Goal: Information Seeking & Learning: Learn about a topic

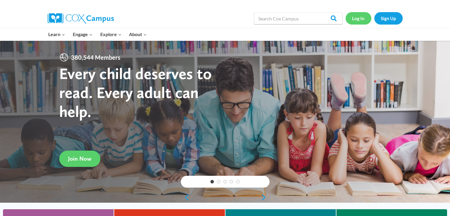
click at [360, 18] on link "Log In" at bounding box center [358, 18] width 26 height 12
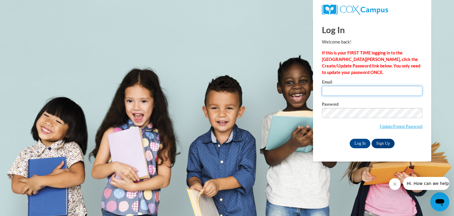
type input "kwmiller086@mail.jamessprunt.edu"
click at [359, 139] on input "Log In" at bounding box center [360, 143] width 21 height 9
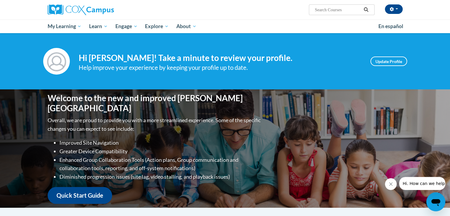
click at [340, 9] on input "Search..." at bounding box center [337, 9] width 47 height 7
type input "early literacy"
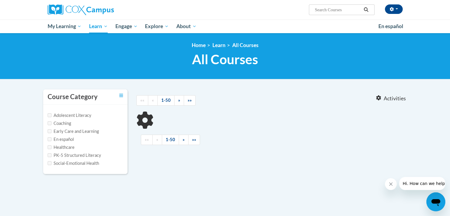
type input "early literacy"
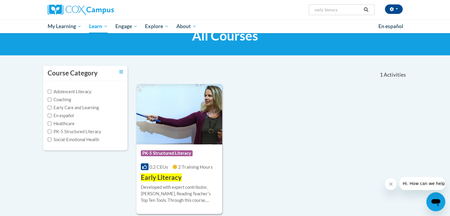
scroll to position [27, 0]
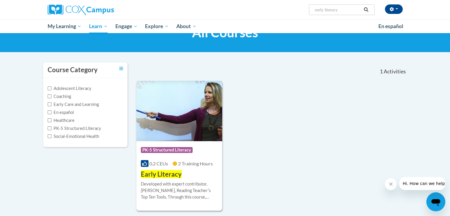
click at [169, 149] on span "PK-5 Structured Literacy" at bounding box center [167, 150] width 52 height 6
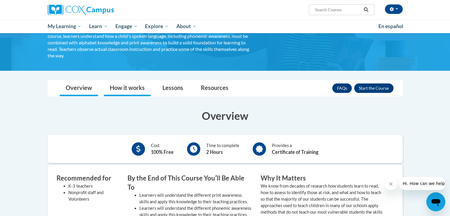
scroll to position [60, 0]
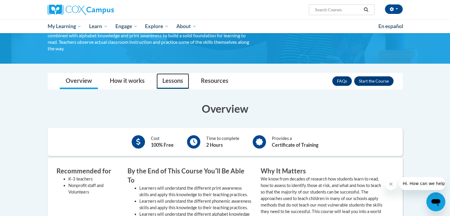
click at [176, 78] on link "Lessons" at bounding box center [172, 81] width 33 height 16
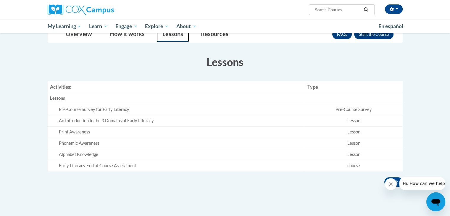
scroll to position [105, 0]
